Goal: Task Accomplishment & Management: Manage account settings

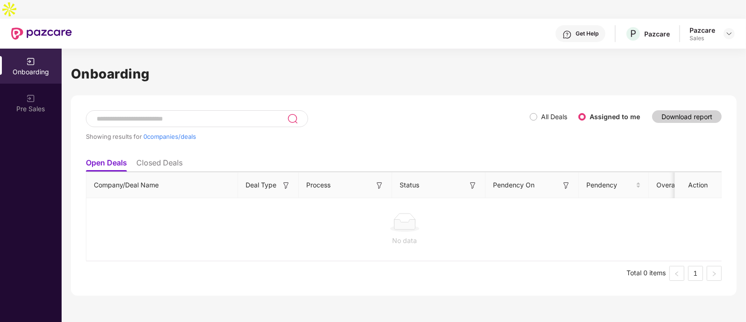
click at [538, 112] on label "All Deals" at bounding box center [550, 117] width 41 height 10
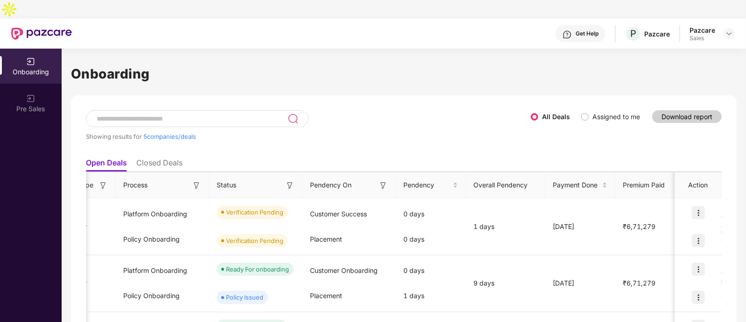
click at [721, 26] on div "Pazcare Sales" at bounding box center [711, 34] width 45 height 16
click at [726, 30] on img at bounding box center [728, 33] width 7 height 7
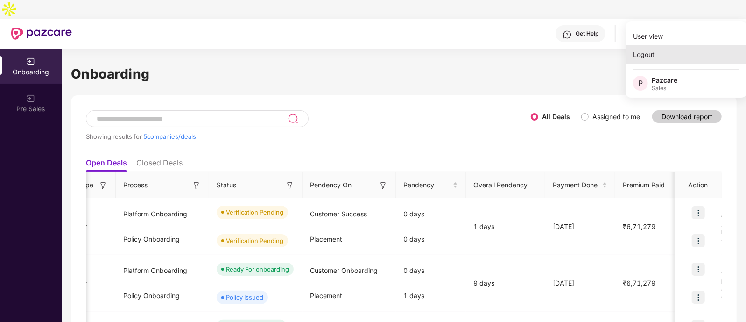
click at [665, 55] on div "Logout" at bounding box center [685, 54] width 121 height 18
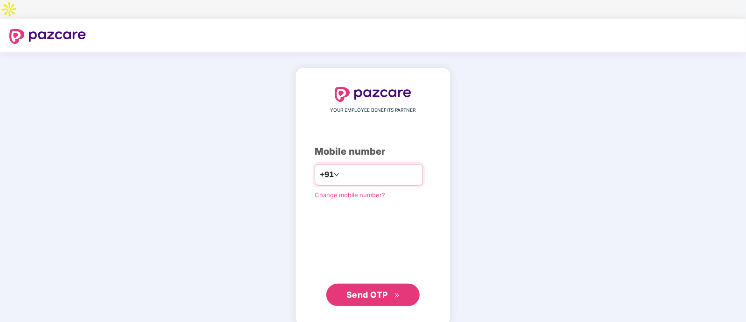
click at [366, 164] on div "+91" at bounding box center [369, 174] width 108 height 21
click at [363, 167] on input "number" at bounding box center [379, 174] width 77 height 15
type input "**********"
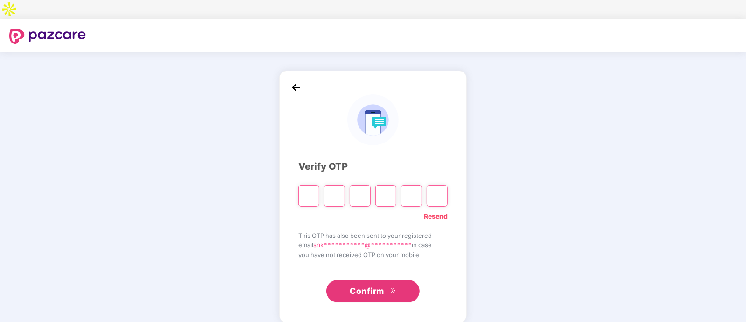
type input "*"
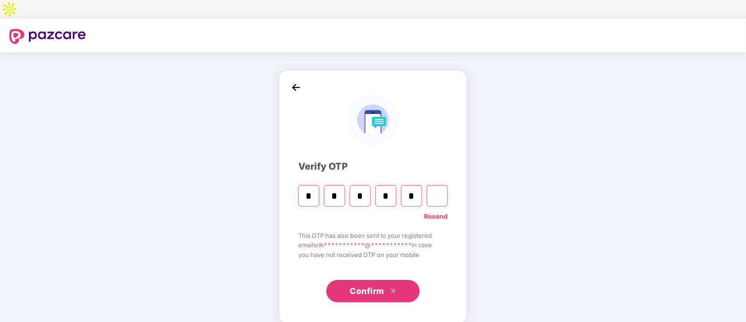
type input "*"
